Goal: Find contact information: Find contact information

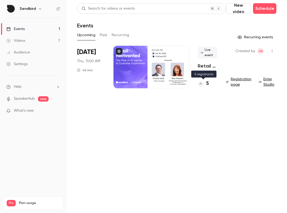
click at [207, 83] on h4 "5" at bounding box center [207, 83] width 3 height 7
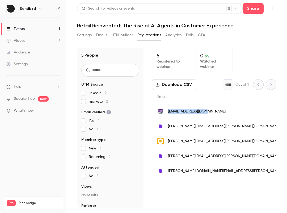
drag, startPoint x: 206, startPoint y: 111, endPoint x: 169, endPoint y: 113, distance: 37.5
click at [169, 113] on div "[EMAIL_ADDRESS][DOMAIN_NAME]" at bounding box center [232, 111] width 161 height 15
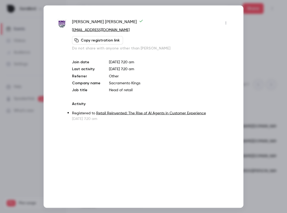
copy span "[EMAIL_ADDRESS][DOMAIN_NAME]"
click at [24, 84] on div at bounding box center [143, 106] width 287 height 213
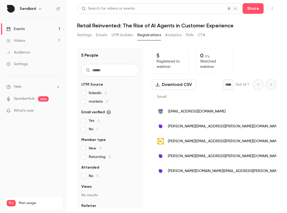
click at [186, 141] on span "[PERSON_NAME][EMAIL_ADDRESS][PERSON_NAME][DOMAIN_NAME]" at bounding box center [224, 141] width 112 height 6
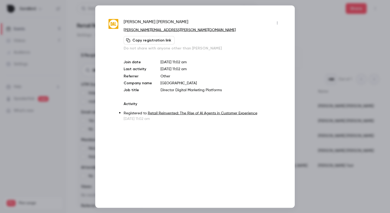
click at [81, 71] on div at bounding box center [195, 106] width 390 height 213
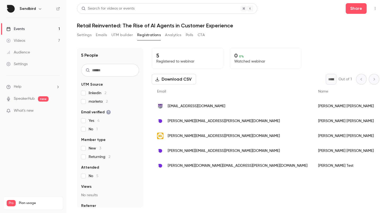
click at [198, 108] on span "[EMAIL_ADDRESS][DOMAIN_NAME]" at bounding box center [197, 106] width 58 height 6
